Goal: Check status: Check status

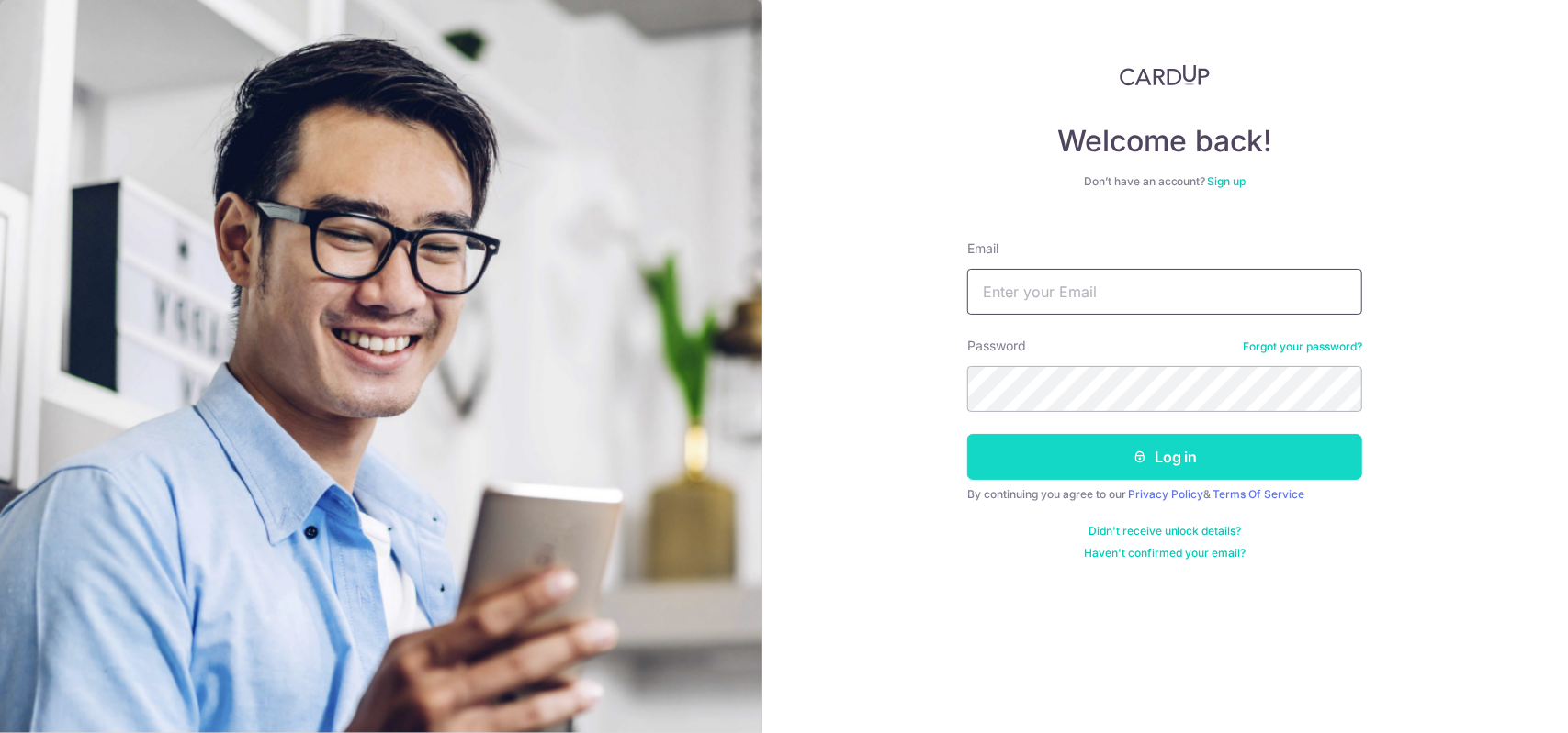
type input "[EMAIL_ADDRESS][DOMAIN_NAME]"
click at [1080, 462] on button "Log in" at bounding box center [1164, 457] width 395 height 46
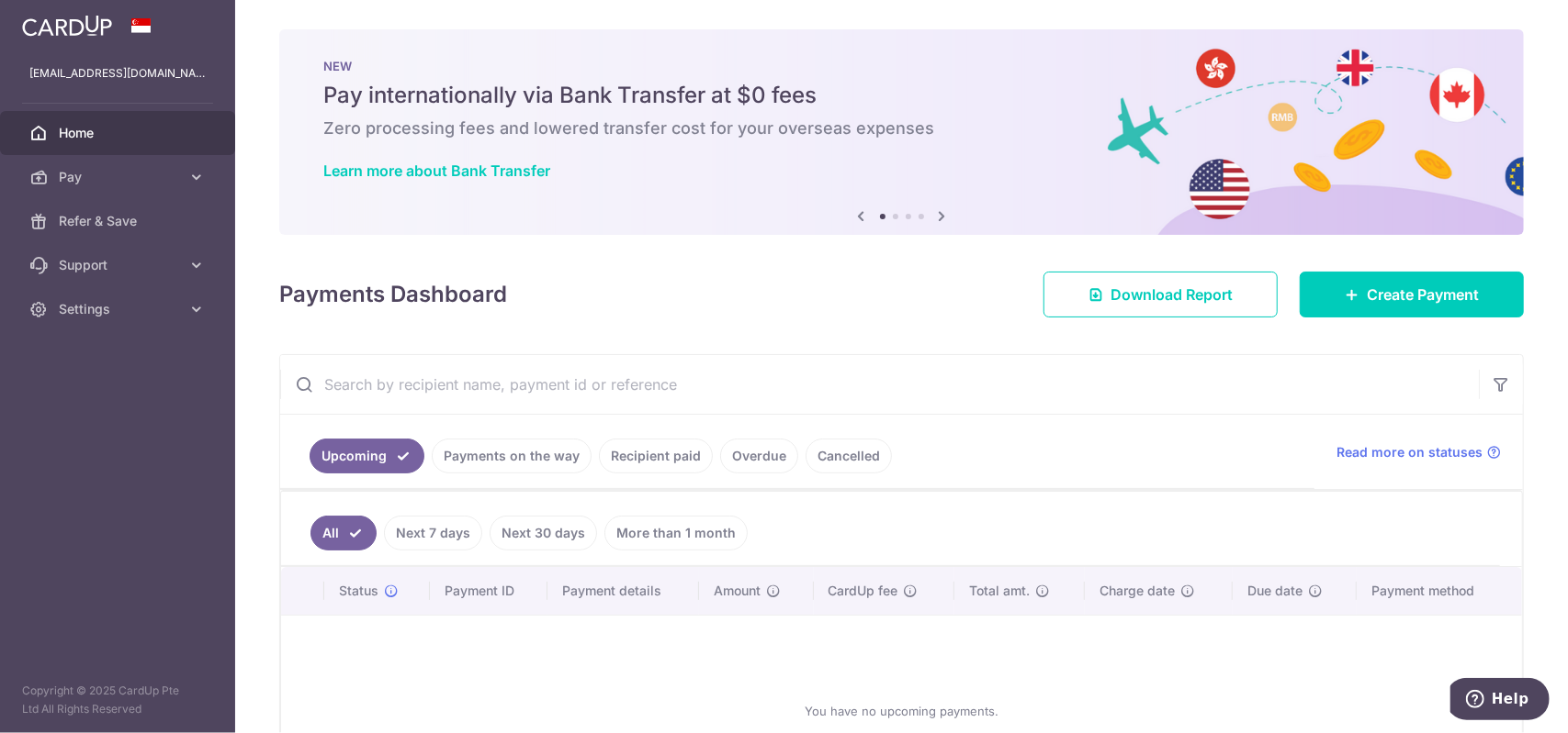
click at [466, 447] on link "Payments on the way" at bounding box center [511, 456] width 160 height 34
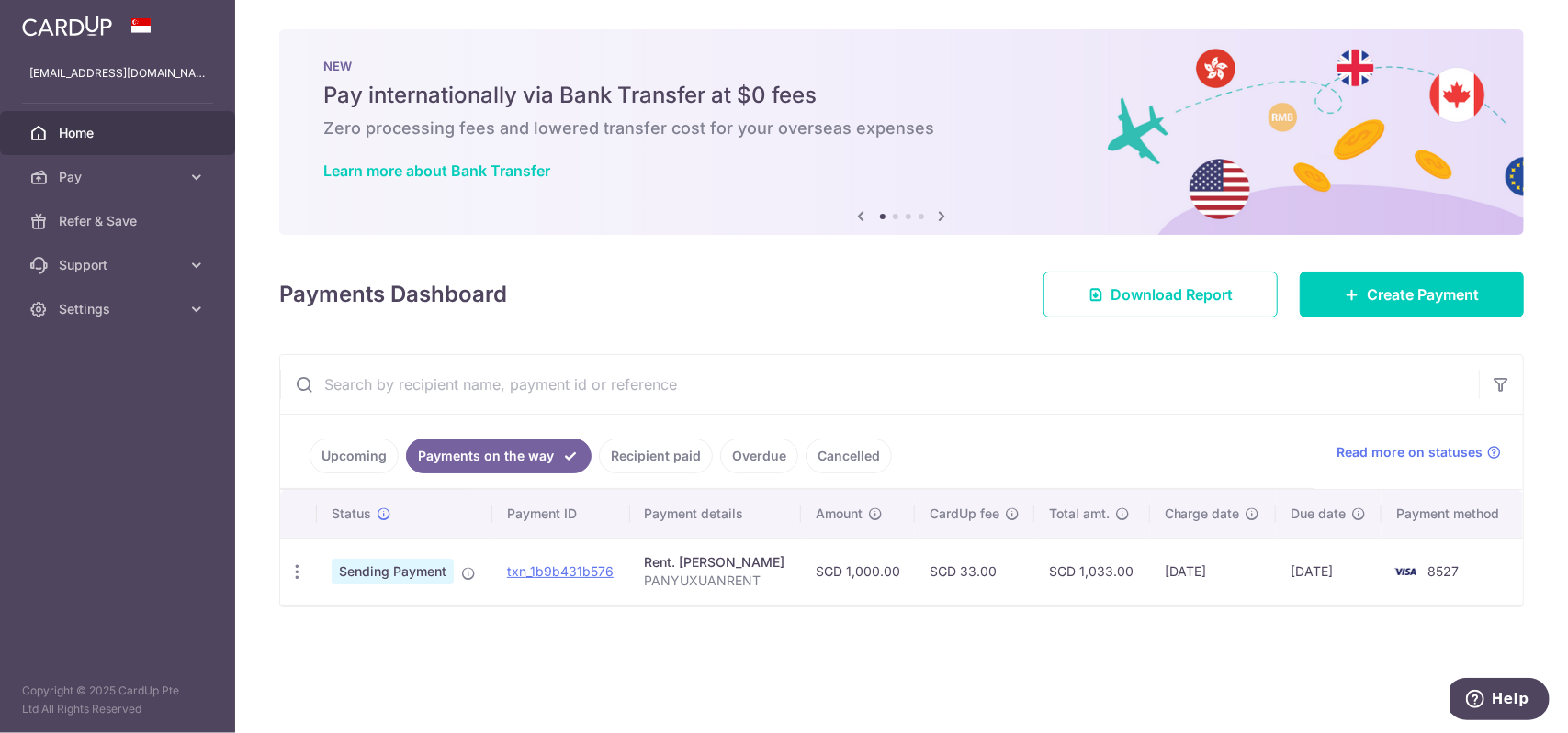
click at [665, 455] on link "Recipient paid" at bounding box center [655, 456] width 114 height 34
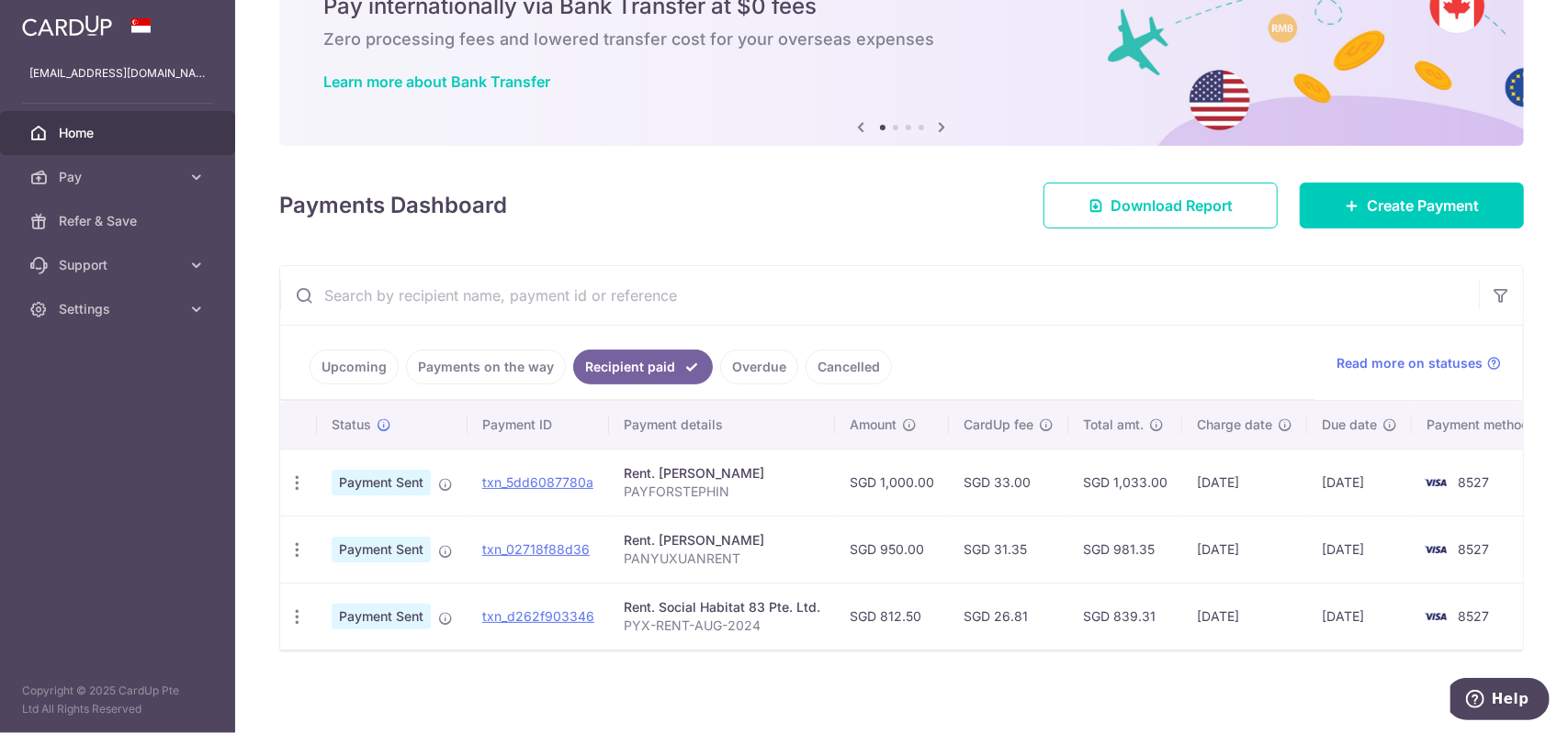
scroll to position [92, 0]
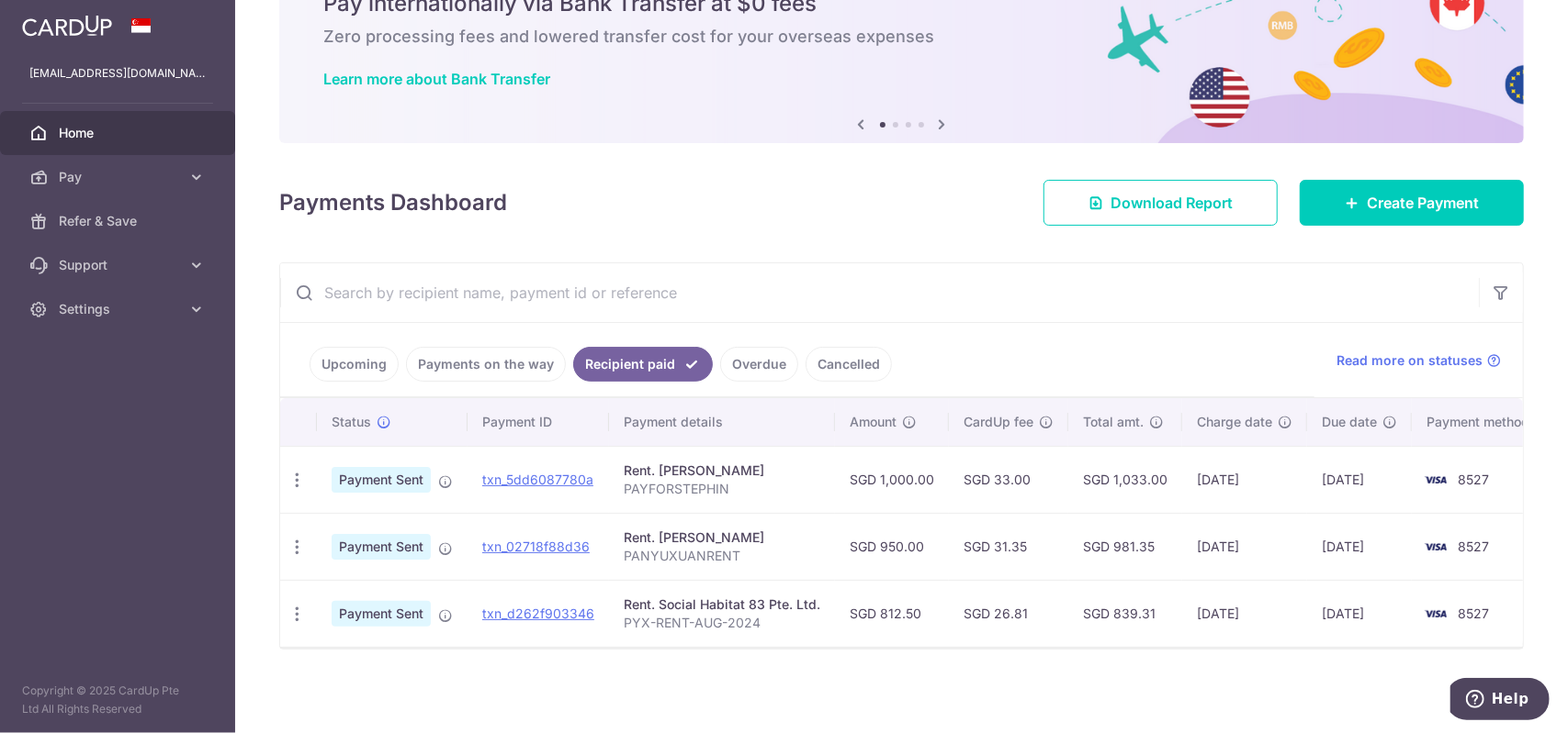
click at [494, 366] on link "Payments on the way" at bounding box center [485, 365] width 160 height 34
